Goal: Complete application form

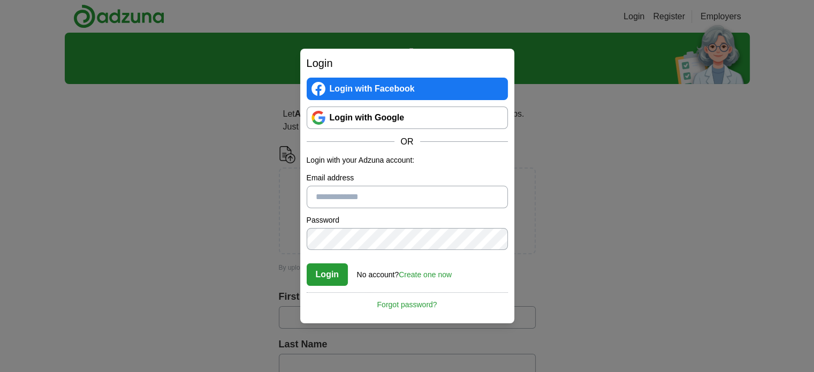
click at [357, 187] on div "Email address" at bounding box center [407, 190] width 201 height 36
click at [380, 204] on input "Email address" at bounding box center [407, 197] width 201 height 22
click at [382, 125] on link "Login with Google" at bounding box center [407, 117] width 201 height 22
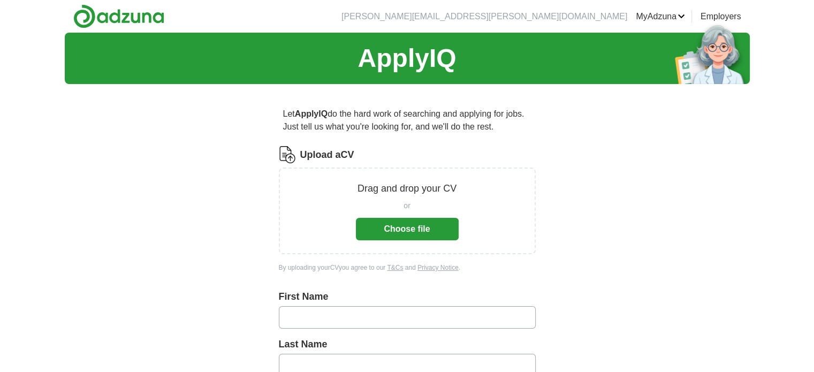
click at [409, 226] on button "Choose file" at bounding box center [407, 229] width 103 height 22
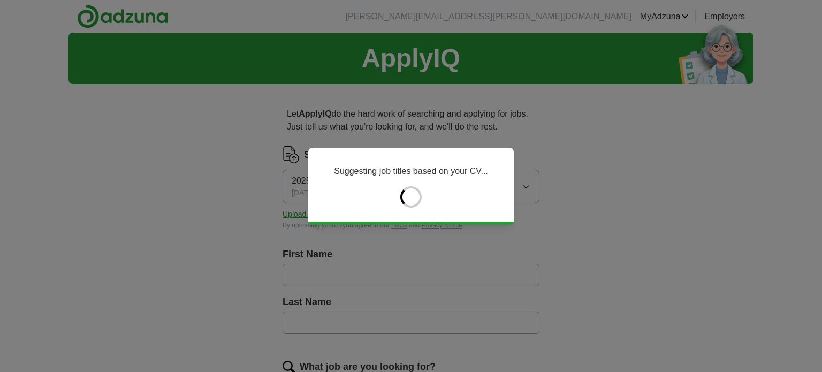
type input "***"
type input "****"
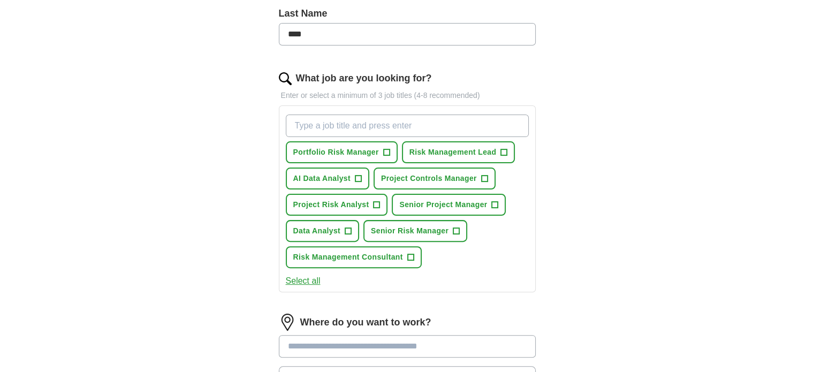
scroll to position [321, 0]
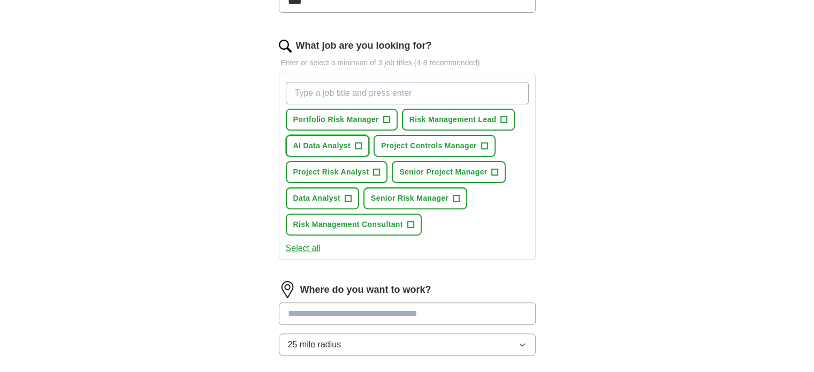
click at [313, 140] on span "AI Data Analyst" at bounding box center [321, 145] width 57 height 11
click at [319, 196] on span "Data Analyst" at bounding box center [317, 198] width 48 height 11
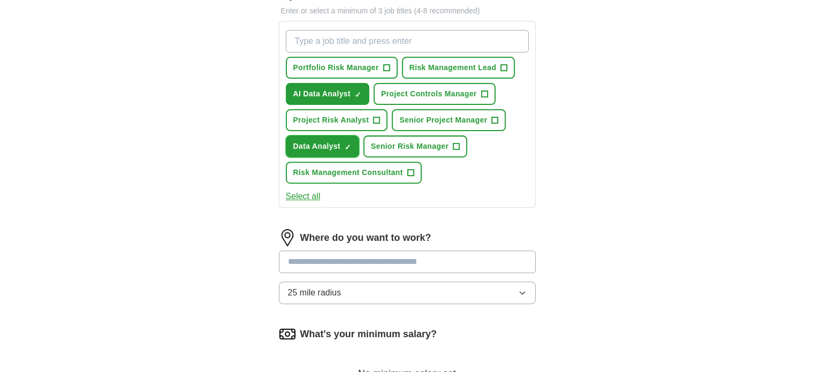
scroll to position [375, 0]
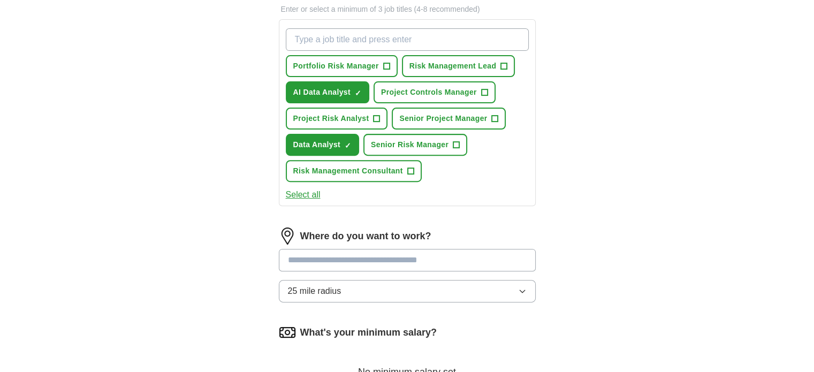
click at [319, 254] on input at bounding box center [407, 260] width 257 height 22
click at [321, 284] on div "Where do you want to work? 25 mile radius" at bounding box center [407, 268] width 257 height 83
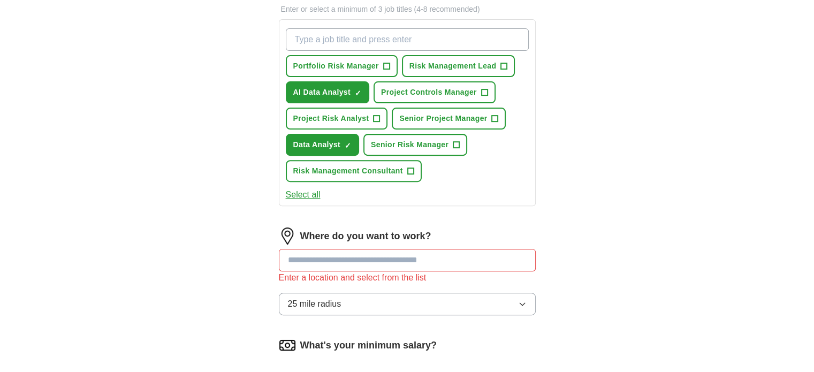
click at [318, 299] on span "25 mile radius" at bounding box center [315, 304] width 54 height 13
click at [313, 322] on span "Only in" at bounding box center [301, 328] width 27 height 13
click at [326, 254] on input at bounding box center [407, 260] width 257 height 22
type input "****"
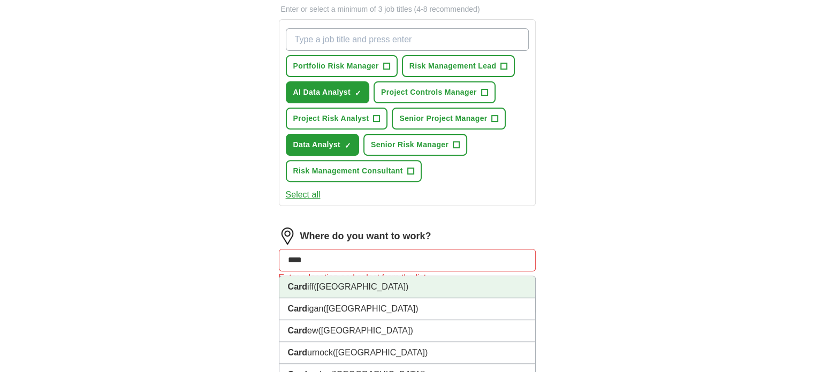
click at [319, 284] on span "(Cardiff County)" at bounding box center [361, 286] width 95 height 9
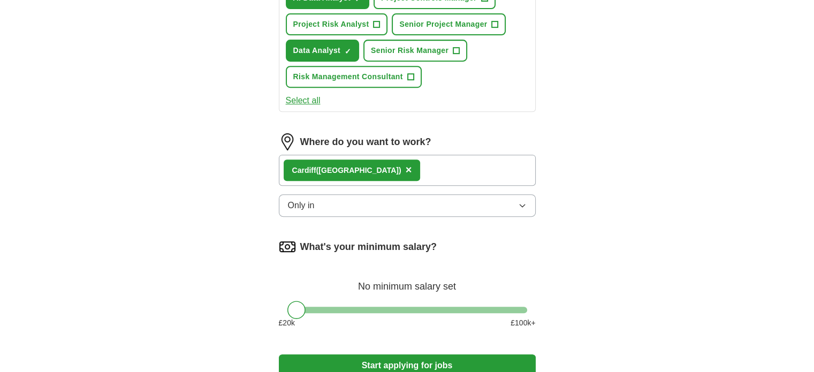
scroll to position [482, 0]
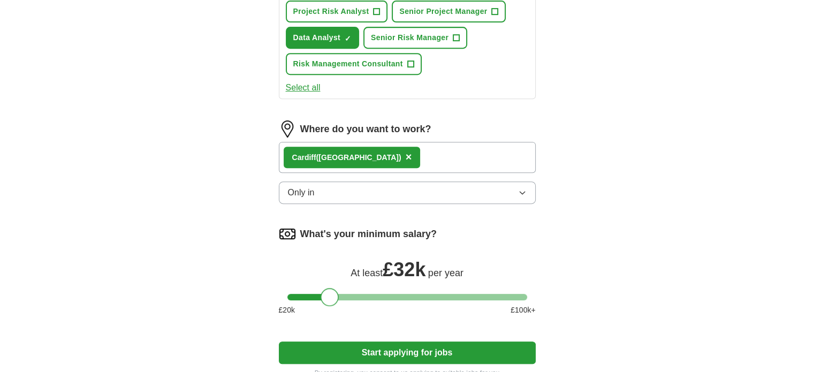
drag, startPoint x: 300, startPoint y: 293, endPoint x: 333, endPoint y: 298, distance: 33.5
click at [333, 298] on div at bounding box center [330, 297] width 18 height 18
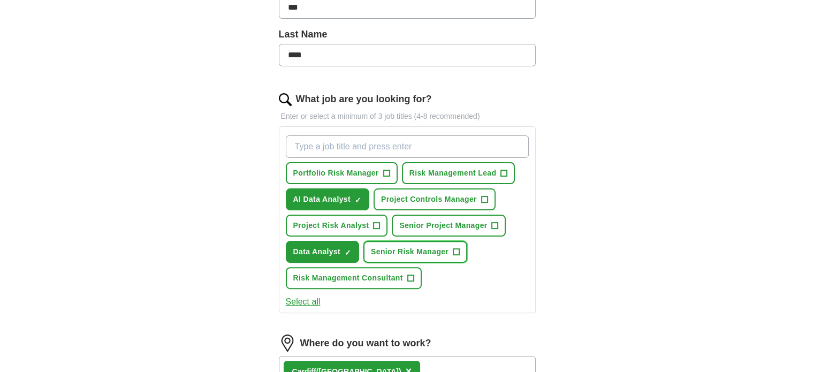
scroll to position [6, 0]
